Goal: Transaction & Acquisition: Purchase product/service

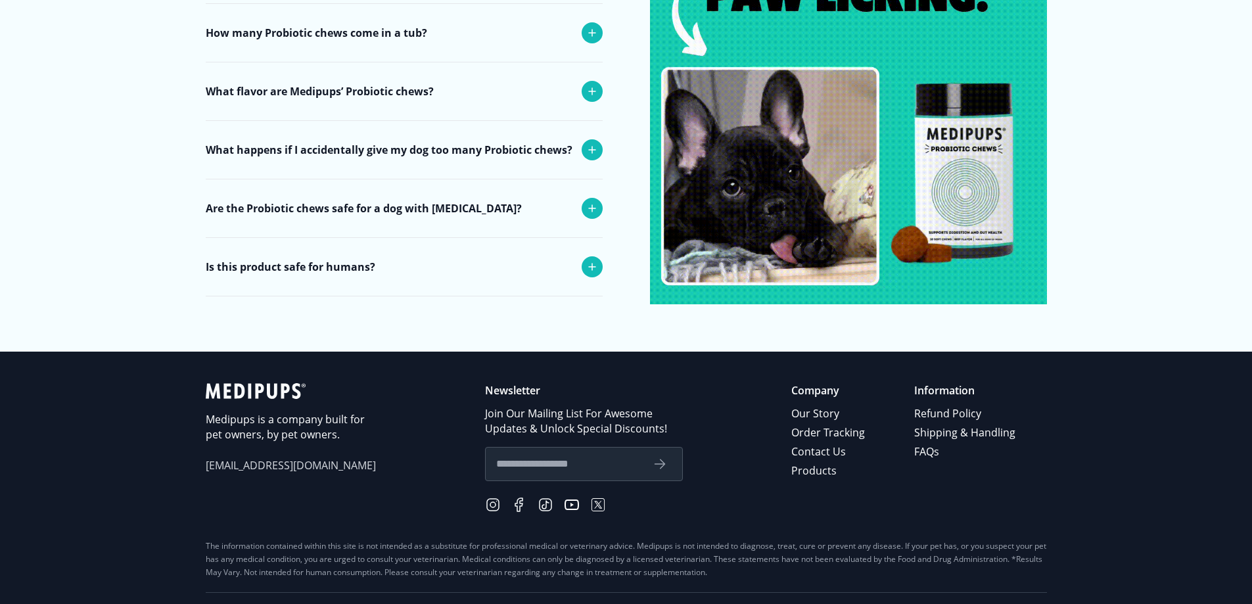
scroll to position [5372, 0]
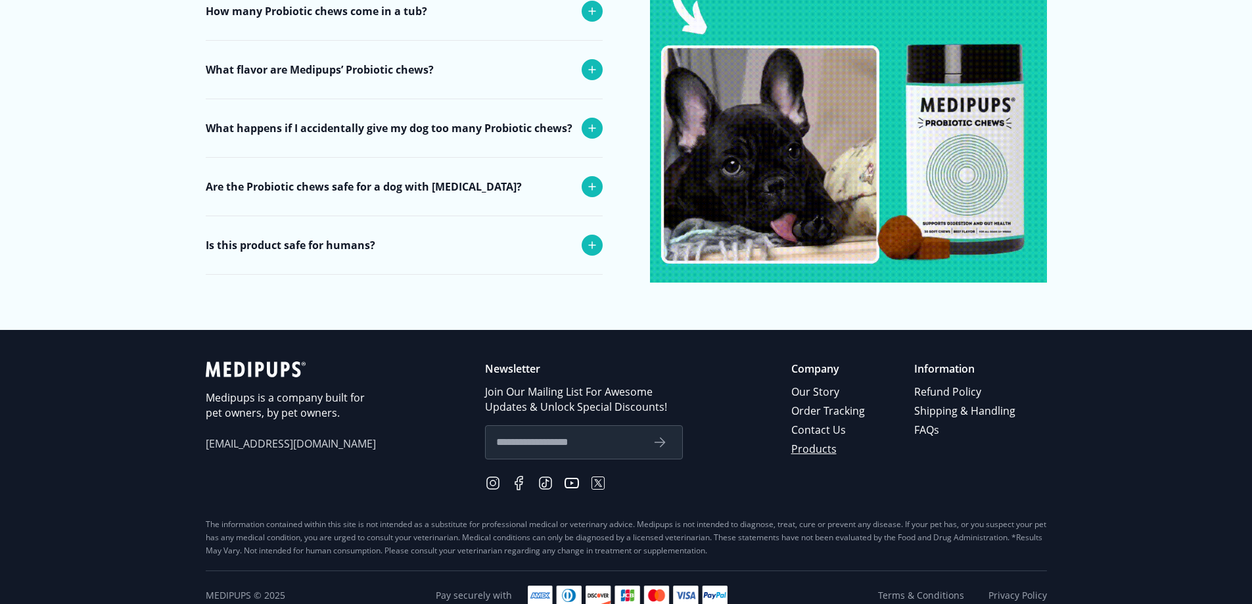
click at [818, 440] on link "Products" at bounding box center [829, 449] width 76 height 19
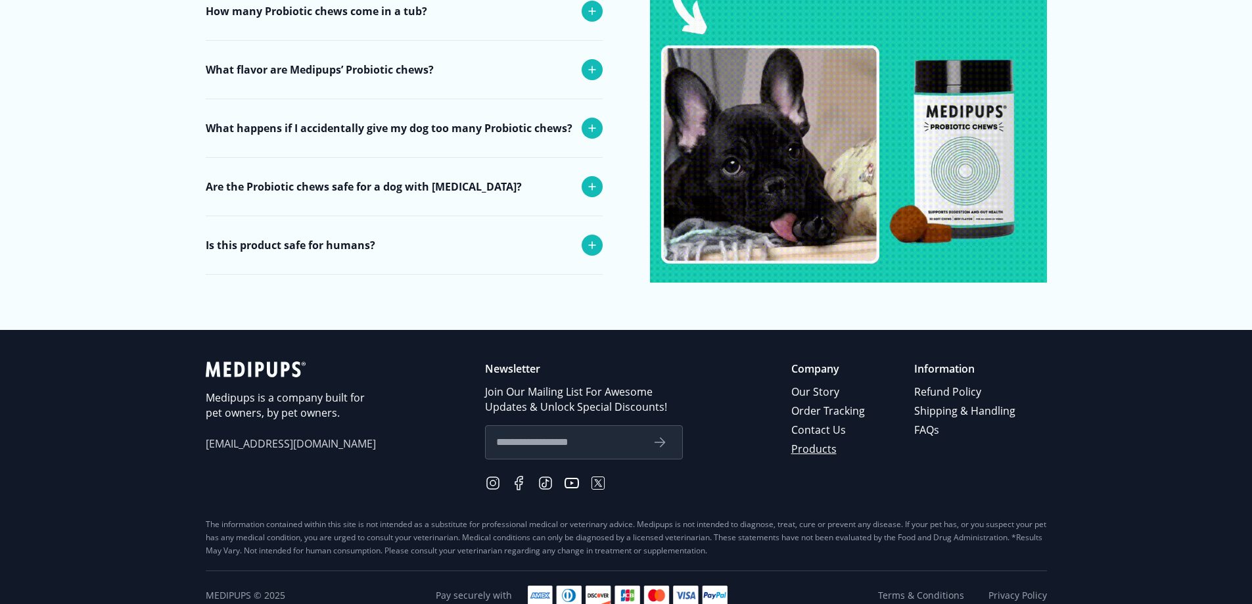
click at [812, 440] on link "Products" at bounding box center [829, 449] width 76 height 19
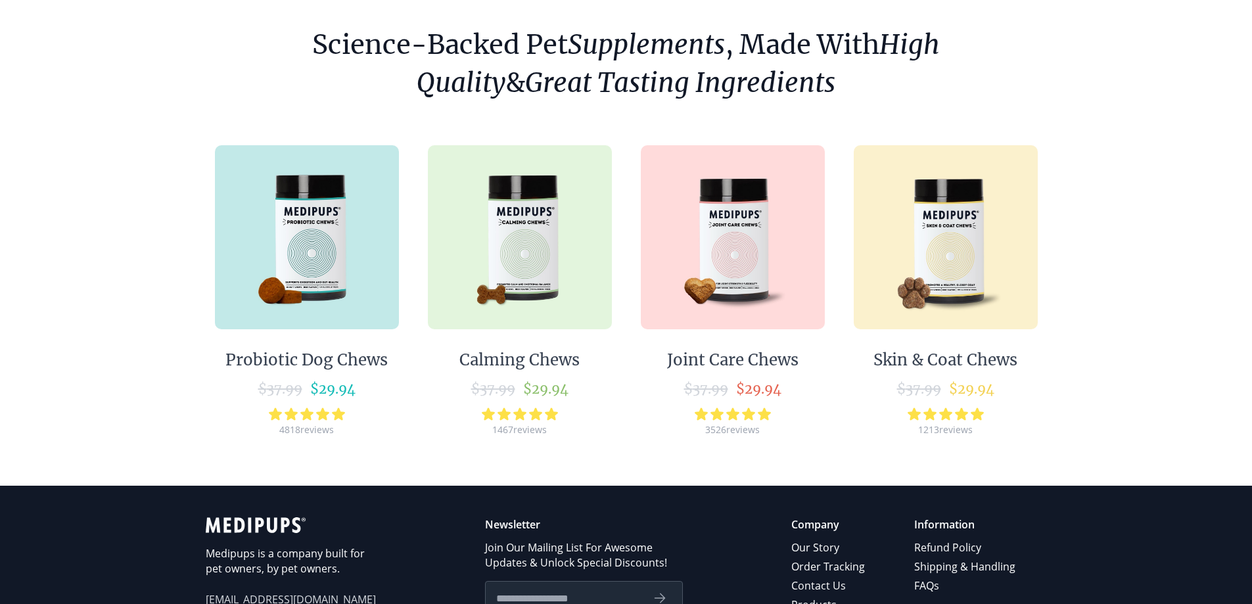
scroll to position [131, 0]
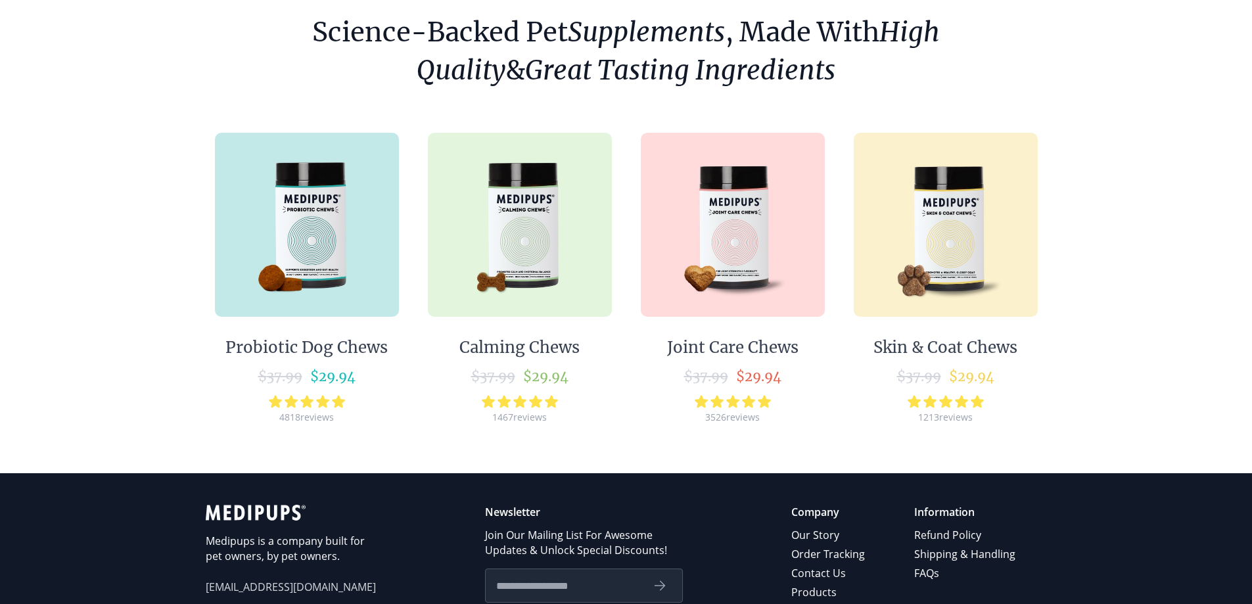
click at [318, 239] on img at bounding box center [307, 225] width 184 height 184
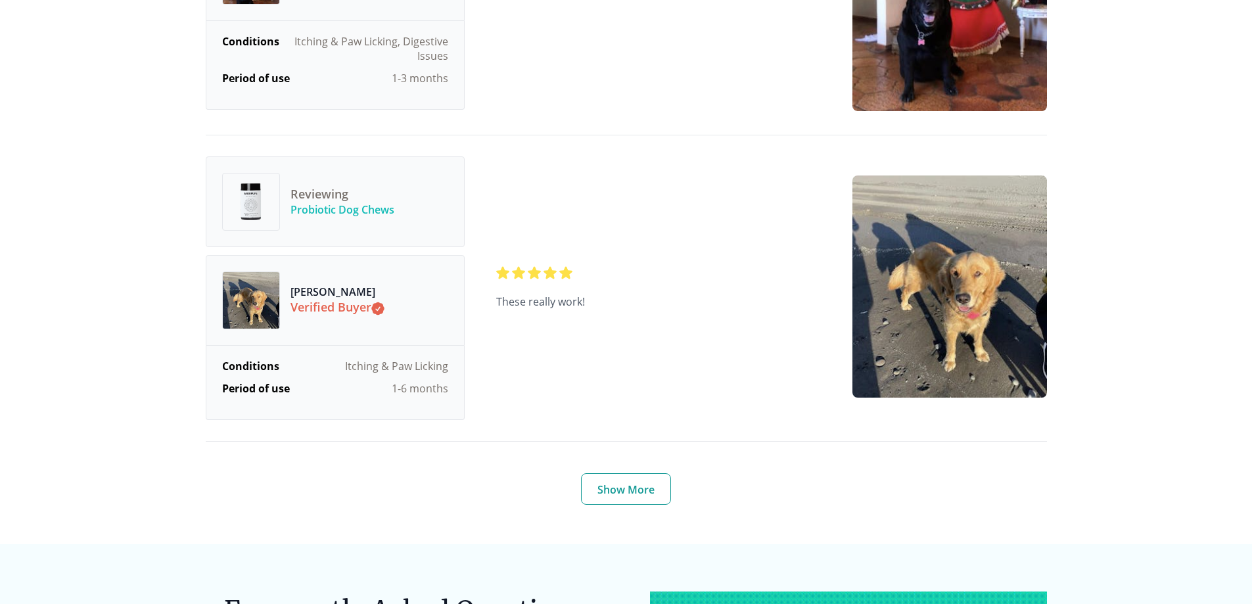
scroll to position [4994, 0]
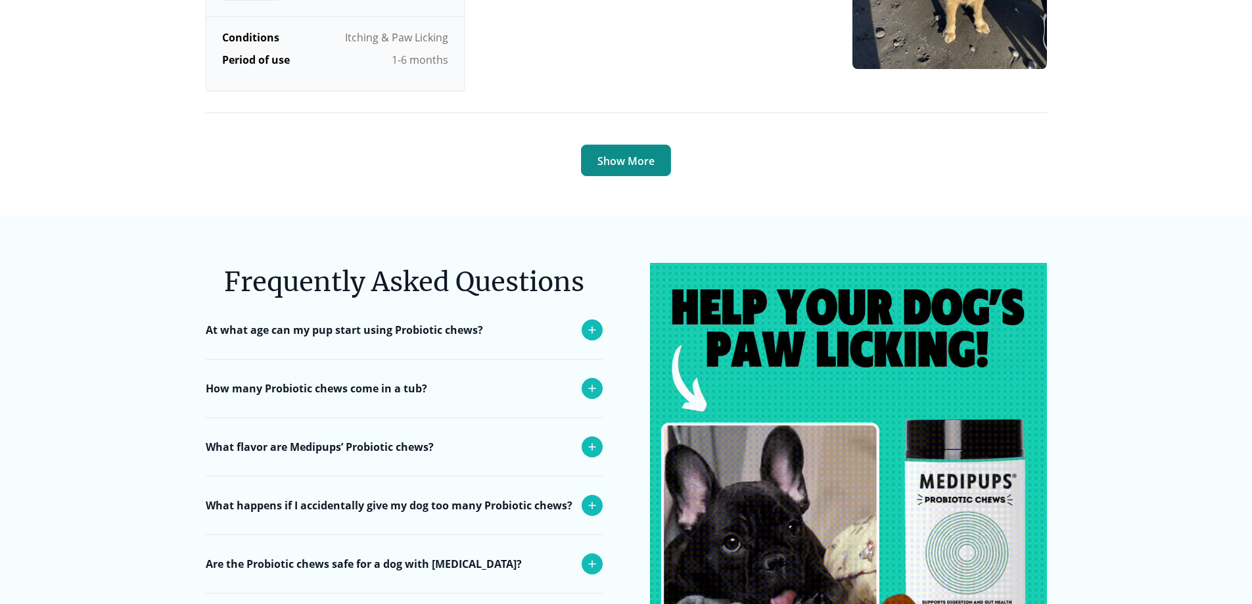
click at [642, 145] on button "Show More" at bounding box center [626, 161] width 90 height 32
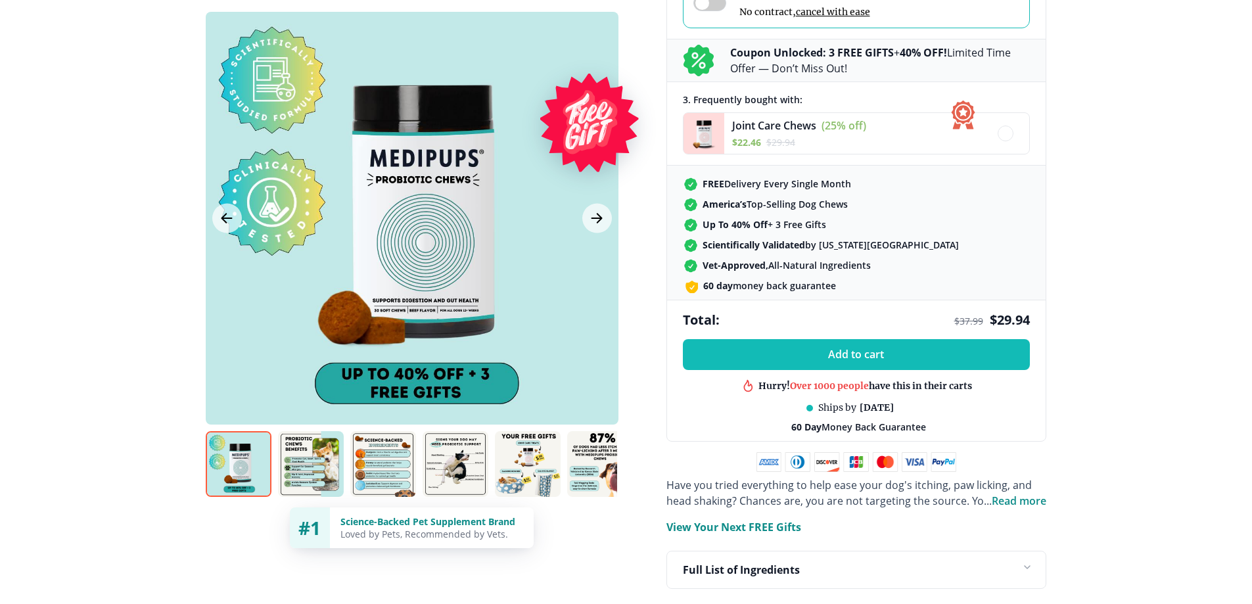
scroll to position [415, 0]
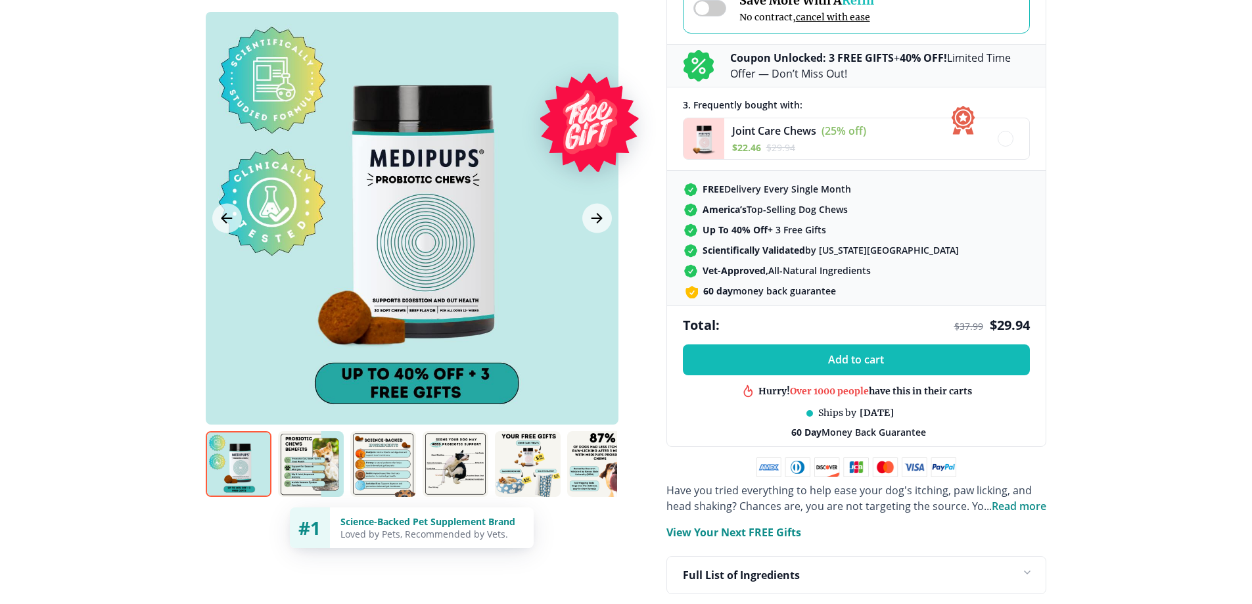
click at [536, 447] on img at bounding box center [528, 464] width 66 height 66
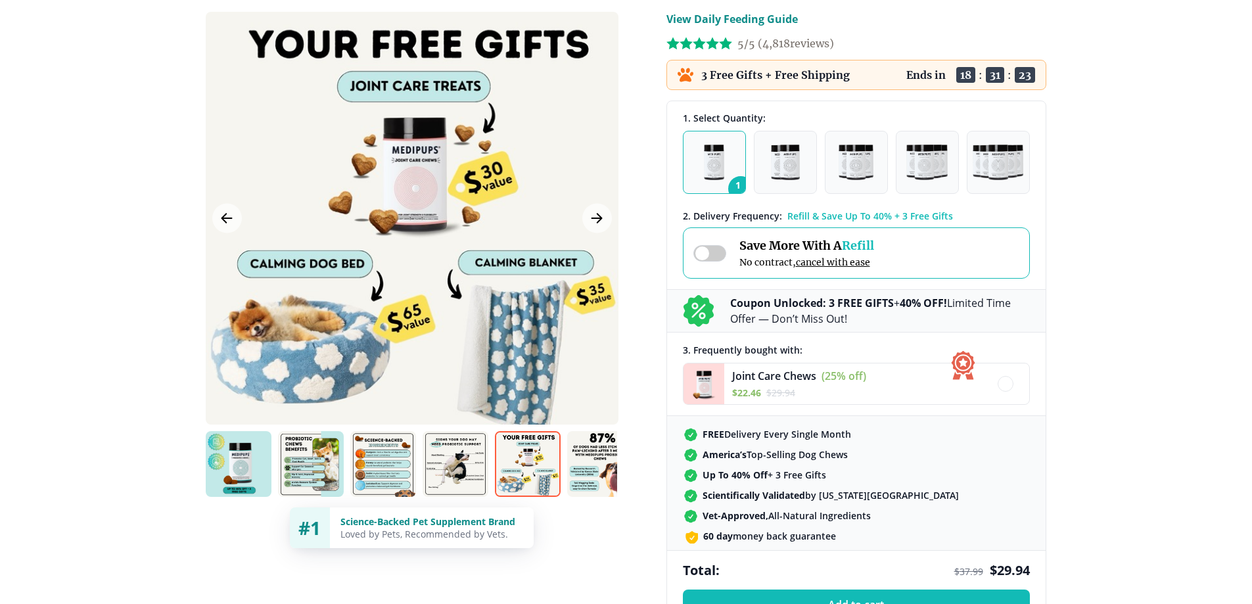
scroll to position [152, 0]
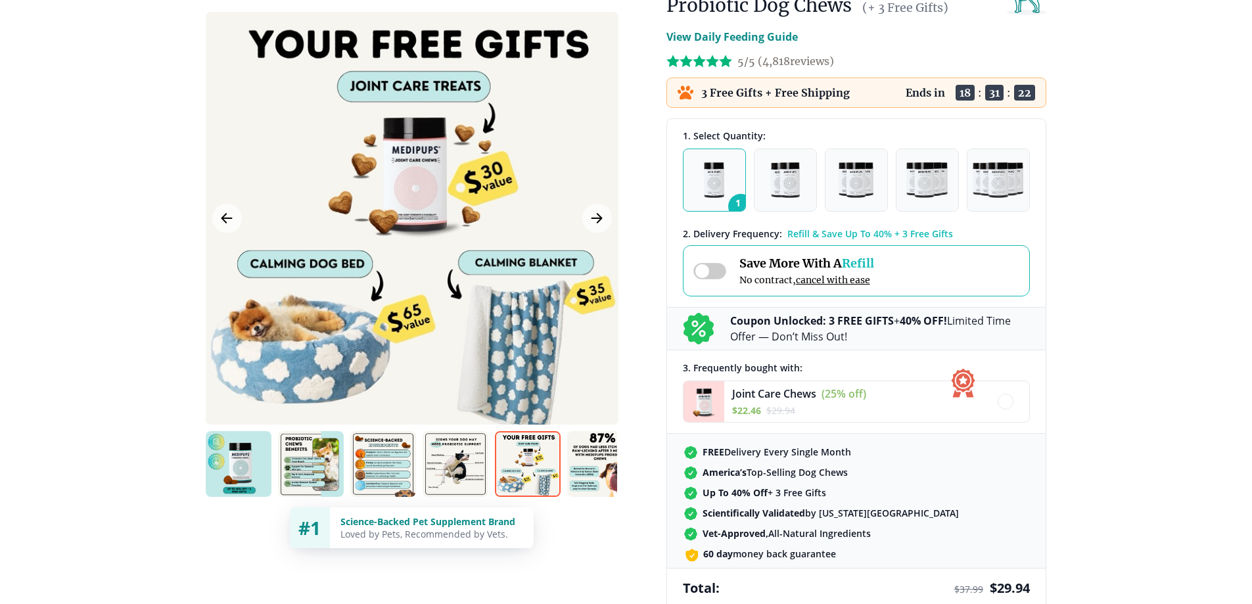
click at [729, 188] on button "1" at bounding box center [714, 180] width 63 height 63
click at [819, 187] on div "1 2 3 4 5" at bounding box center [856, 180] width 347 height 63
click at [782, 193] on img "button" at bounding box center [785, 179] width 29 height 35
click at [854, 183] on img "button" at bounding box center [856, 179] width 35 height 35
click at [920, 182] on img "button" at bounding box center [926, 179] width 41 height 35
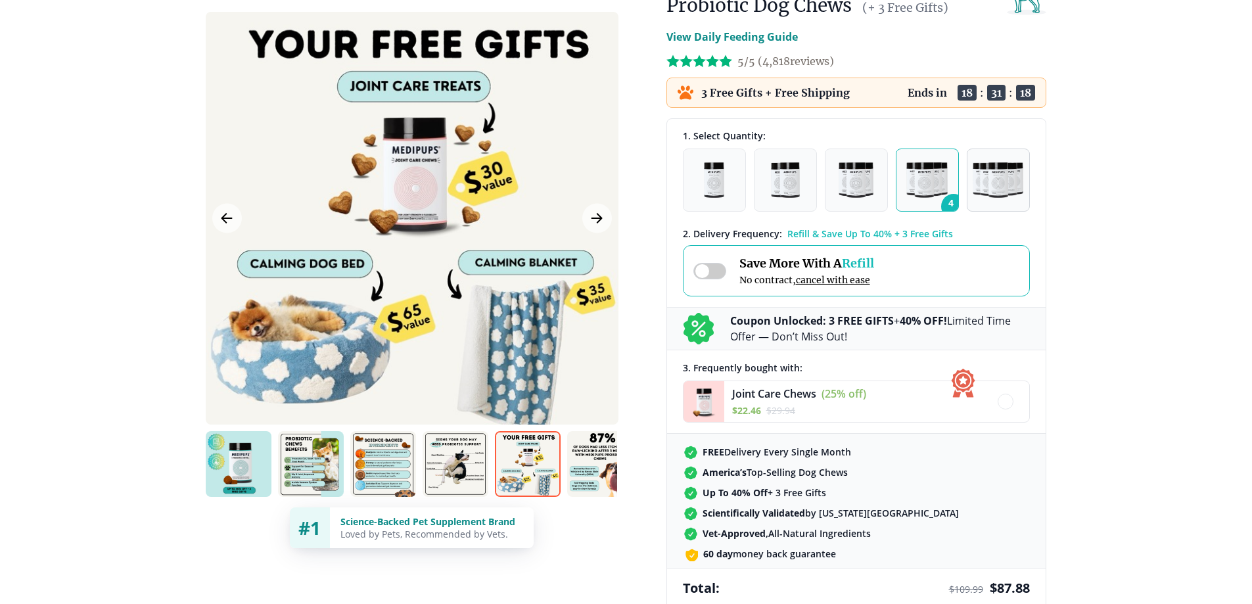
click at [986, 187] on img "button" at bounding box center [998, 179] width 51 height 35
click at [726, 185] on button "1" at bounding box center [714, 180] width 63 height 63
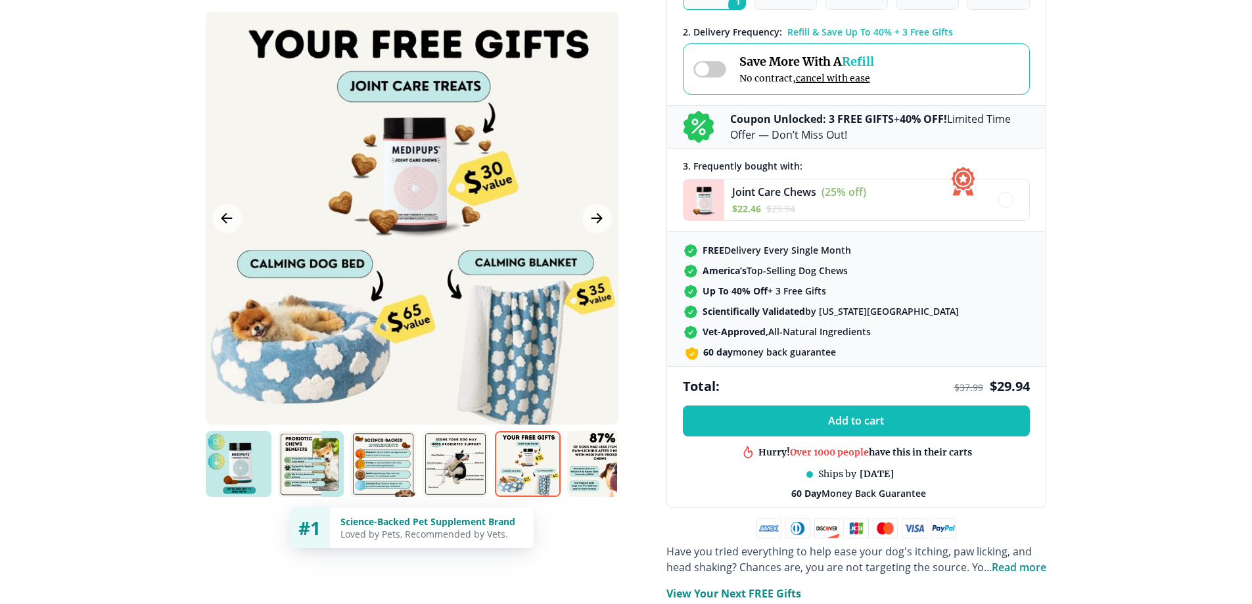
scroll to position [415, 0]
